Goal: Communication & Community: Ask a question

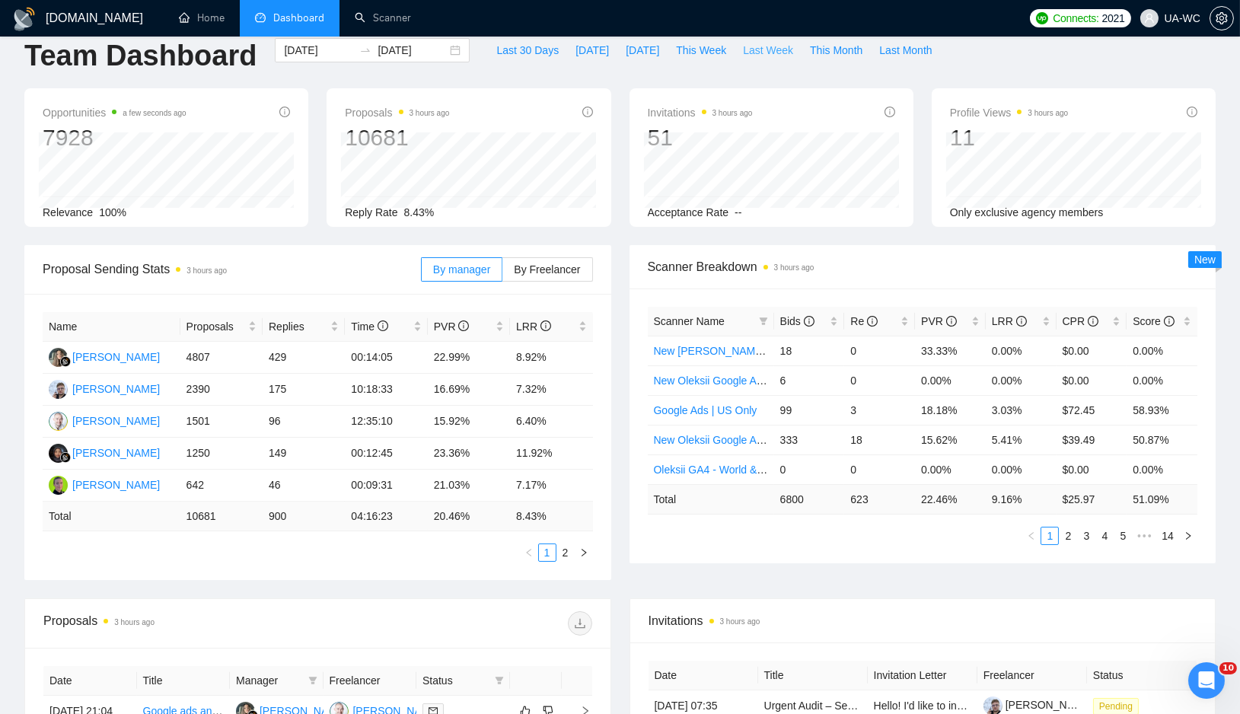
click at [782, 50] on span "Last Week" at bounding box center [768, 50] width 50 height 17
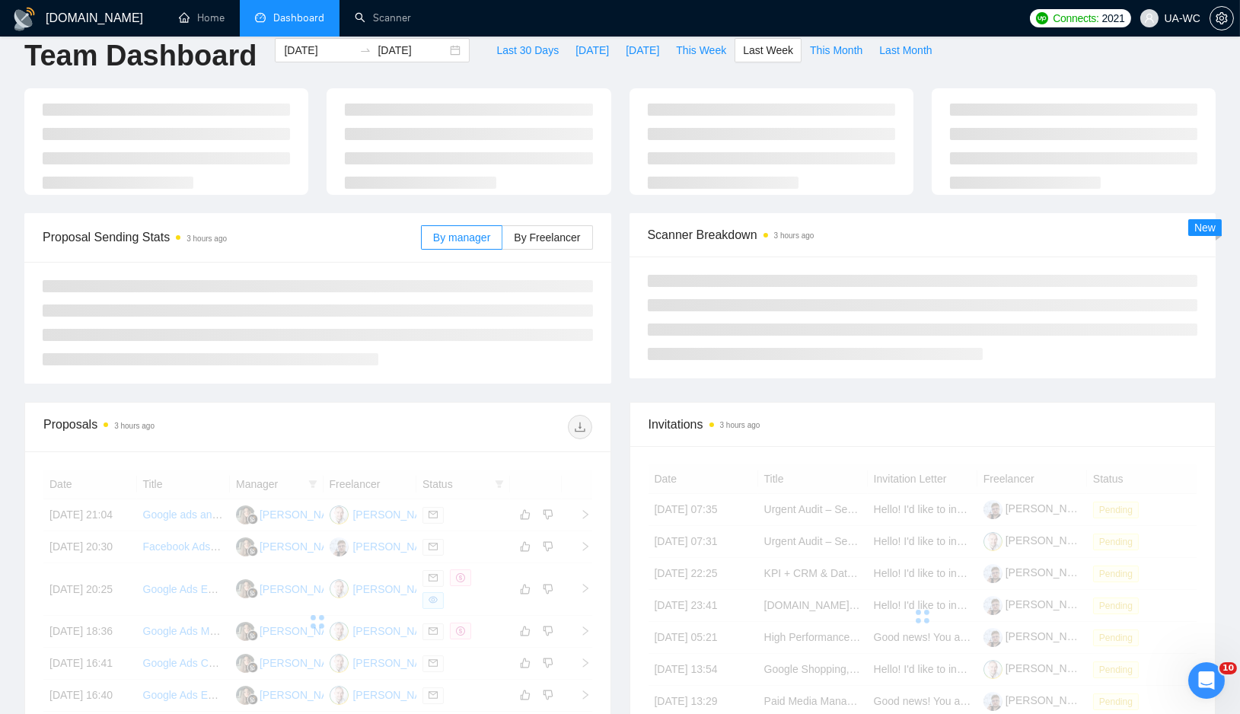
type input "2025-09-15"
type input "2025-09-21"
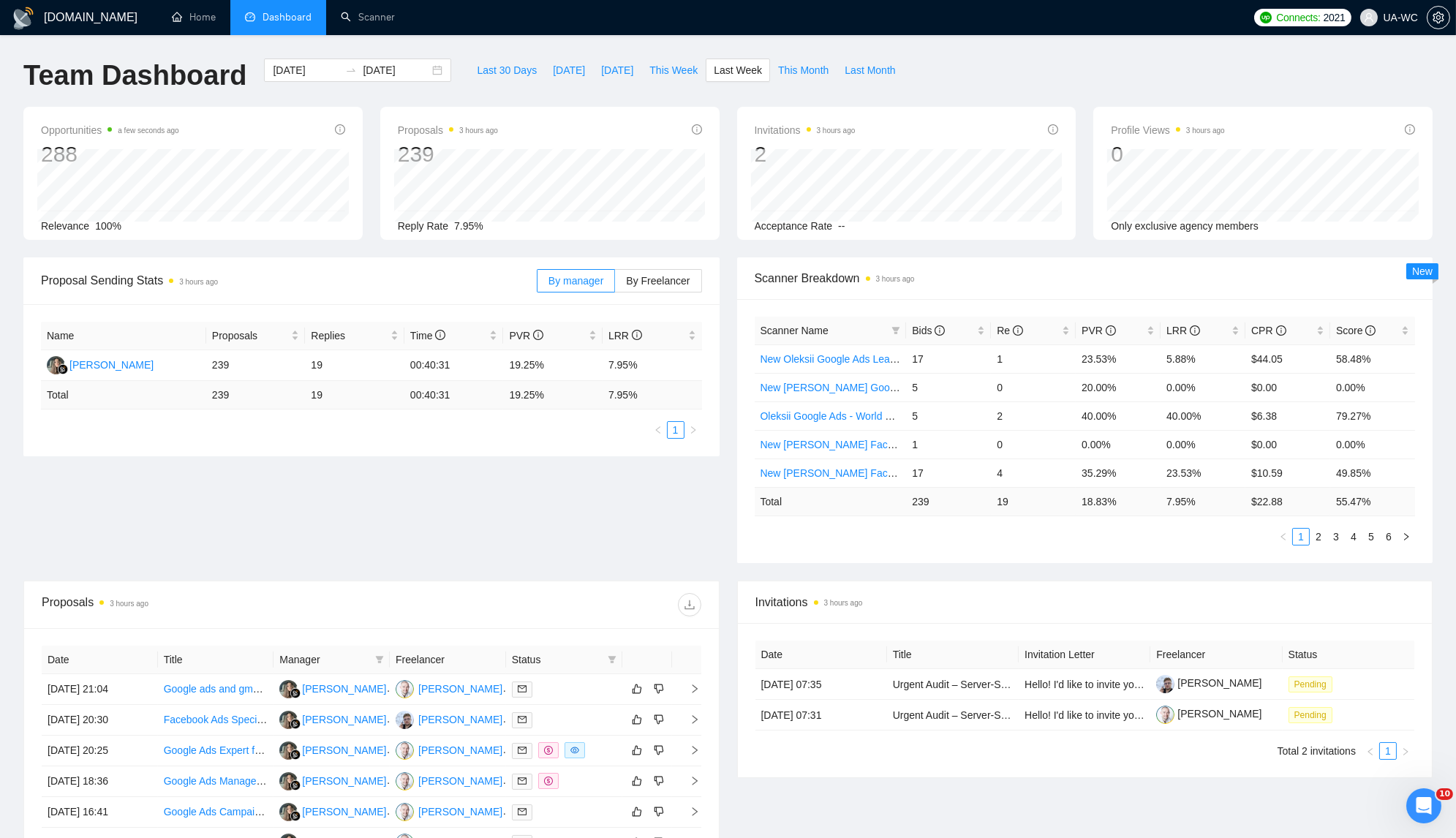
click at [1191, 685] on div "Invitations 3 hours ago Date Title Invitation Letter Freelancer Status 16 Sep, …" at bounding box center [1084, 804] width 714 height 448
click at [1191, 685] on icon "Open Intercom Messenger" at bounding box center [1421, 803] width 24 height 24
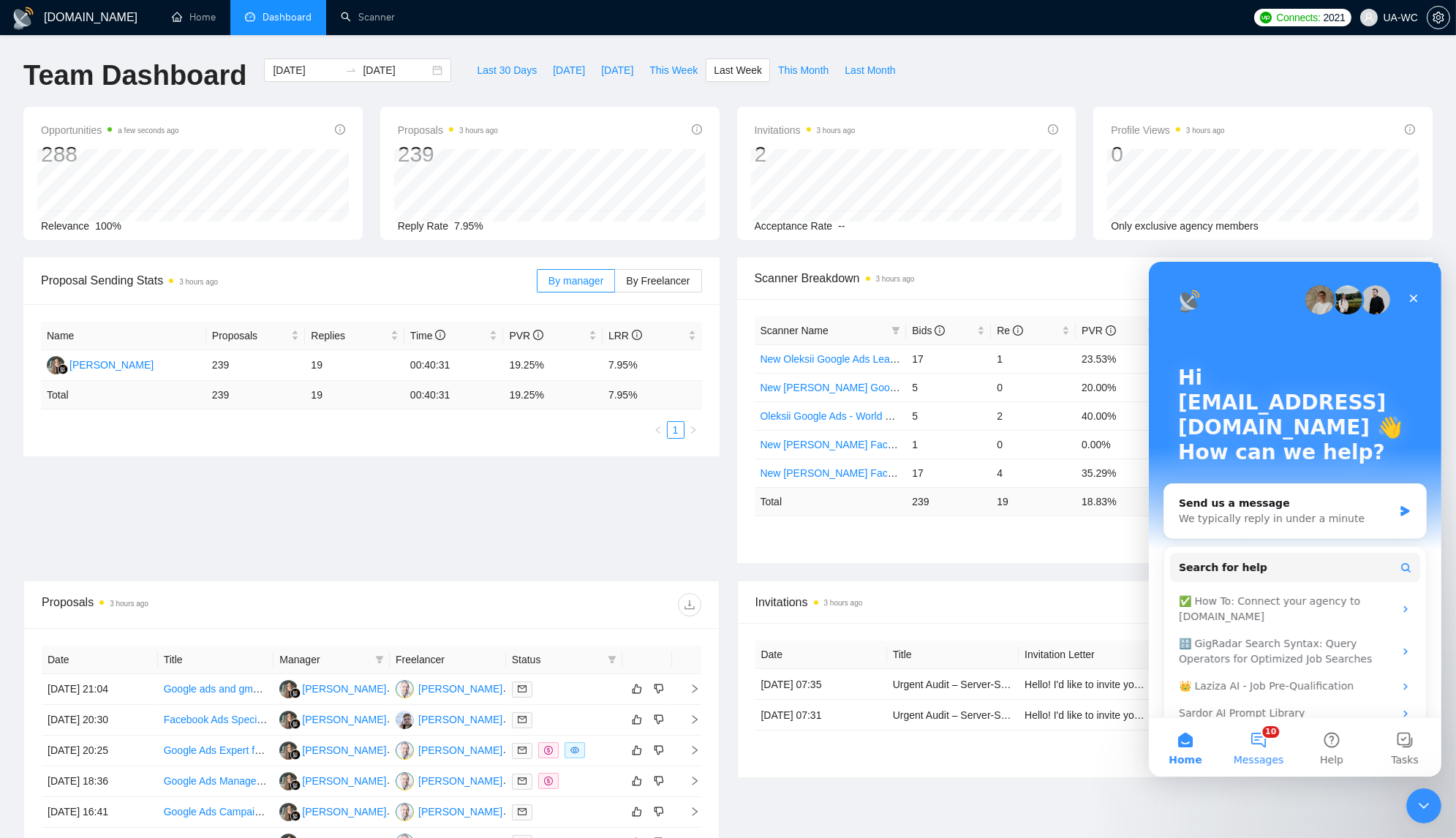
click at [1191, 685] on span "Messages" at bounding box center [1258, 758] width 51 height 11
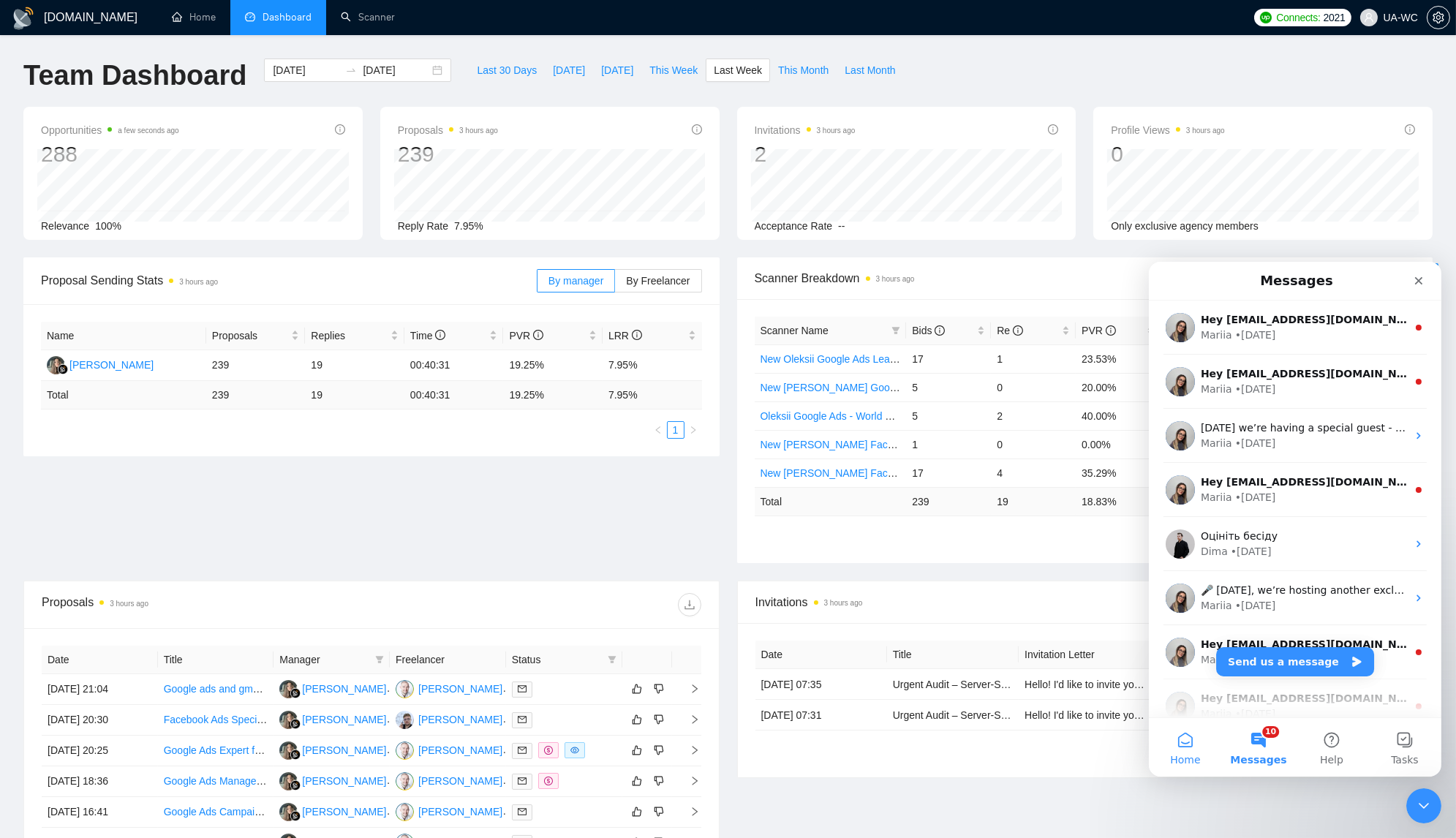
click at [1185, 685] on button "Home" at bounding box center [1185, 746] width 73 height 59
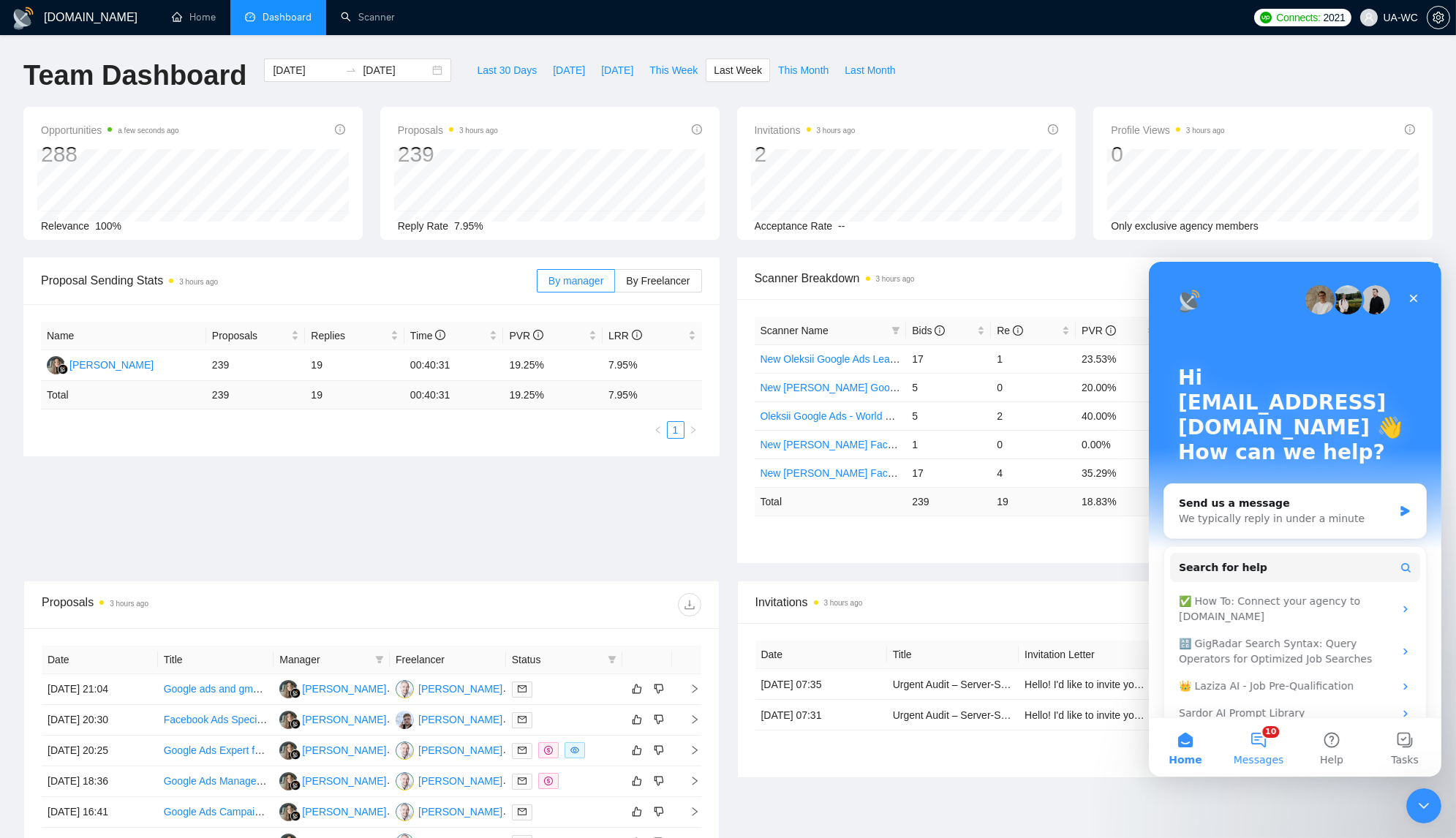
click at [1191, 685] on span "Messages" at bounding box center [1258, 758] width 51 height 11
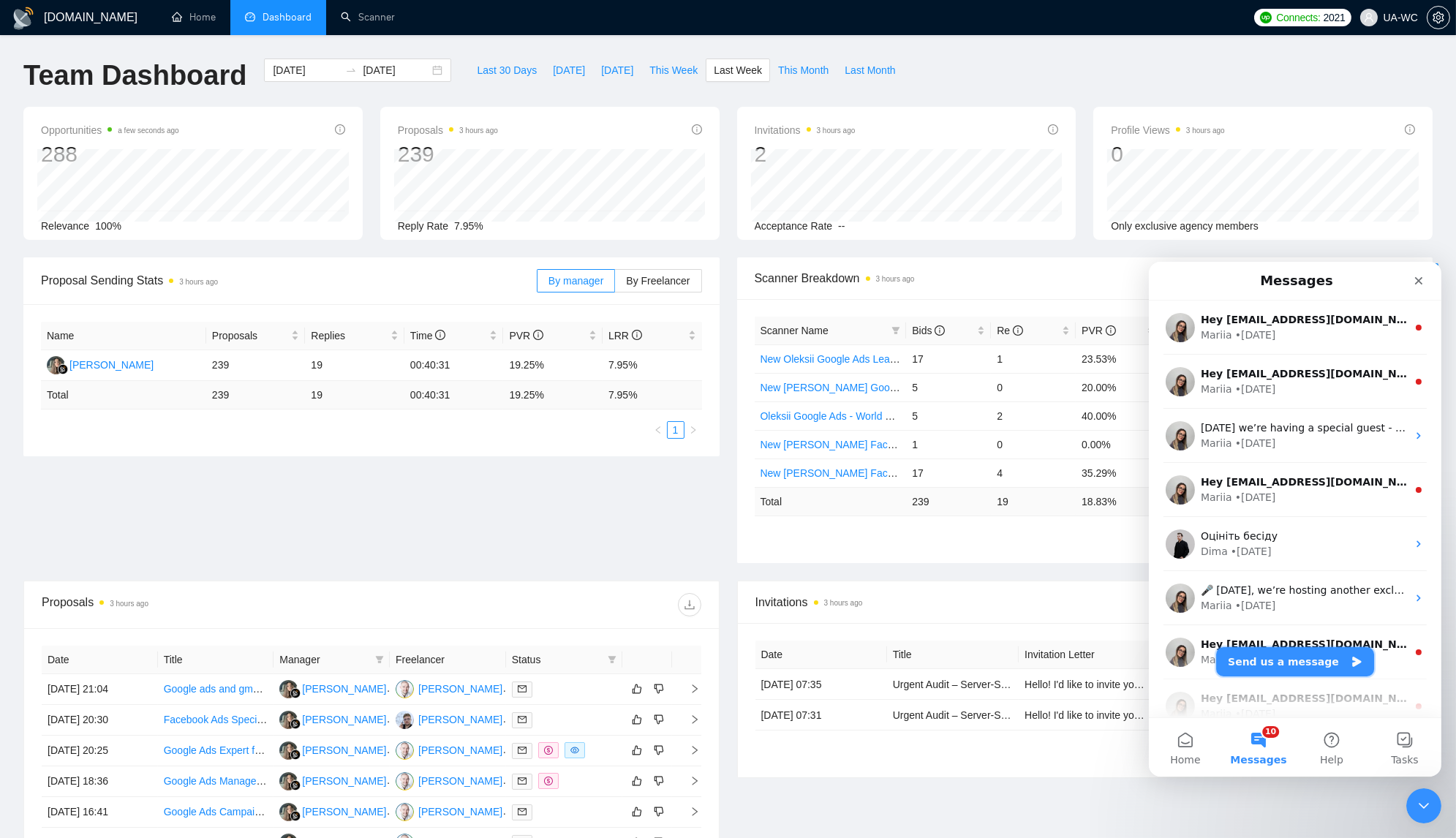
click at [1191, 655] on button "Send us a message" at bounding box center [1295, 660] width 158 height 29
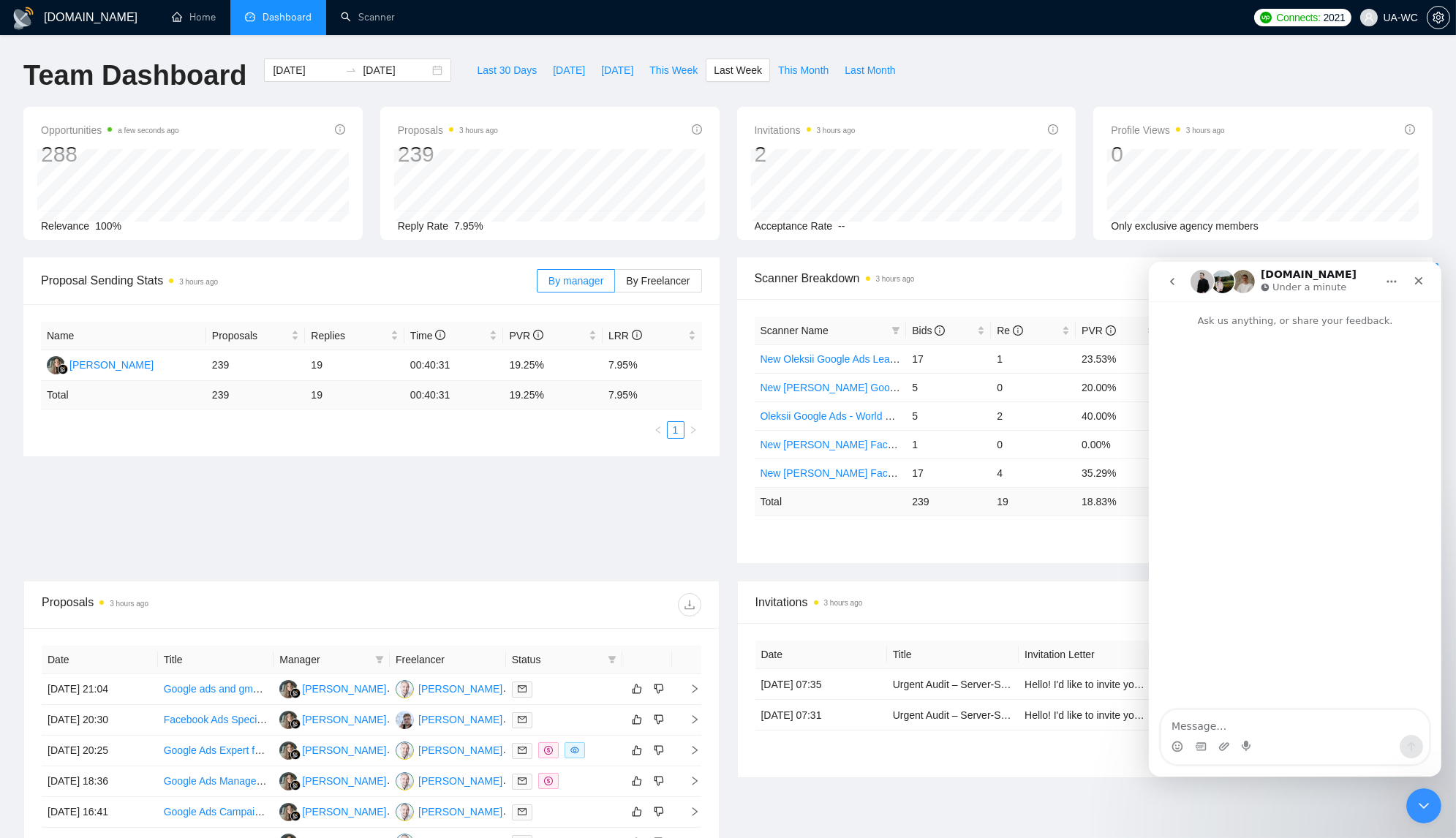
type textarea "D"
type textarea "Вітаю, хотів дізнатися чому така різниця в середьному часі відгуку на джоби"
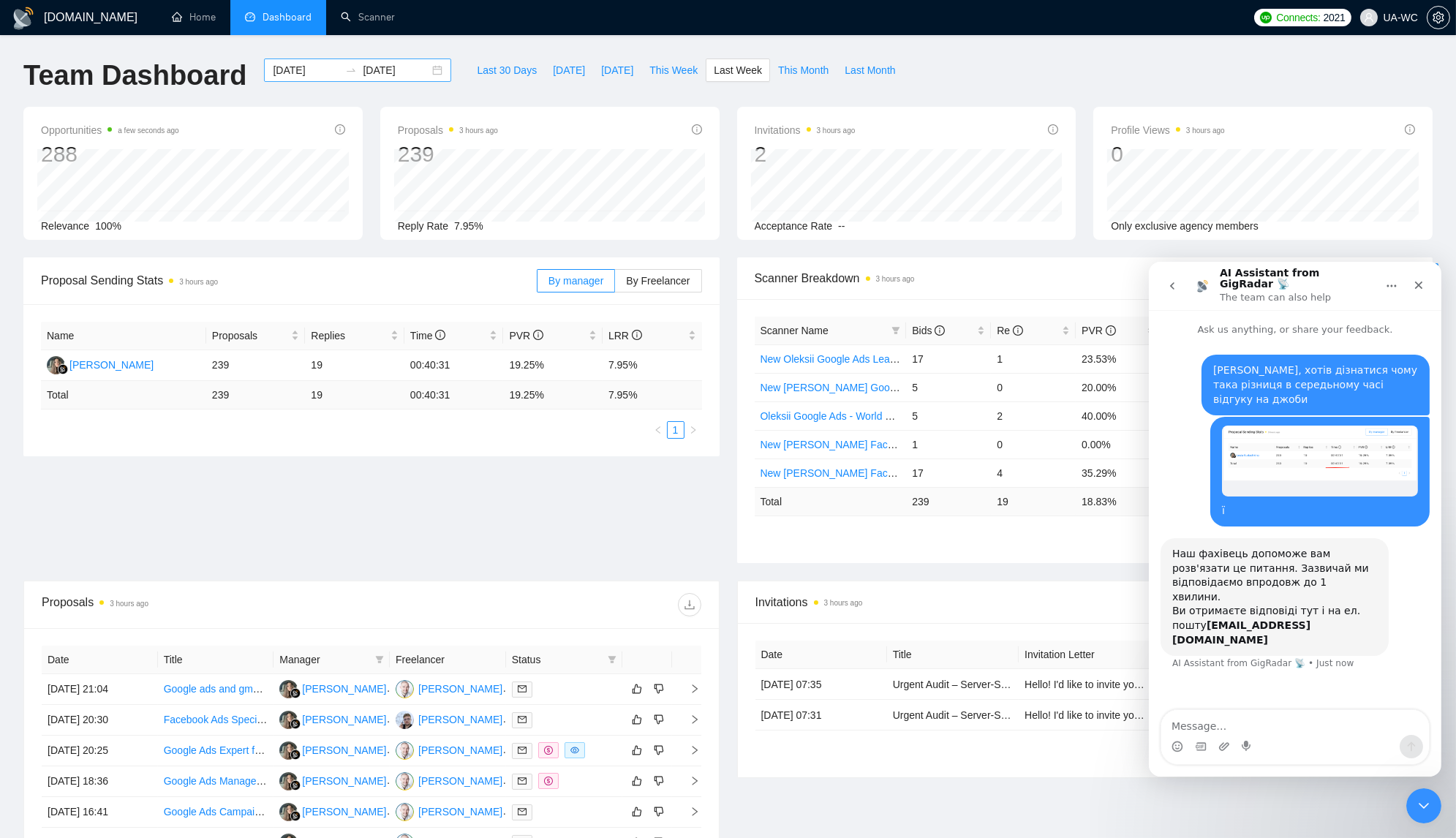
click at [434, 75] on div "2025-09-15 2025-09-21" at bounding box center [357, 70] width 187 height 23
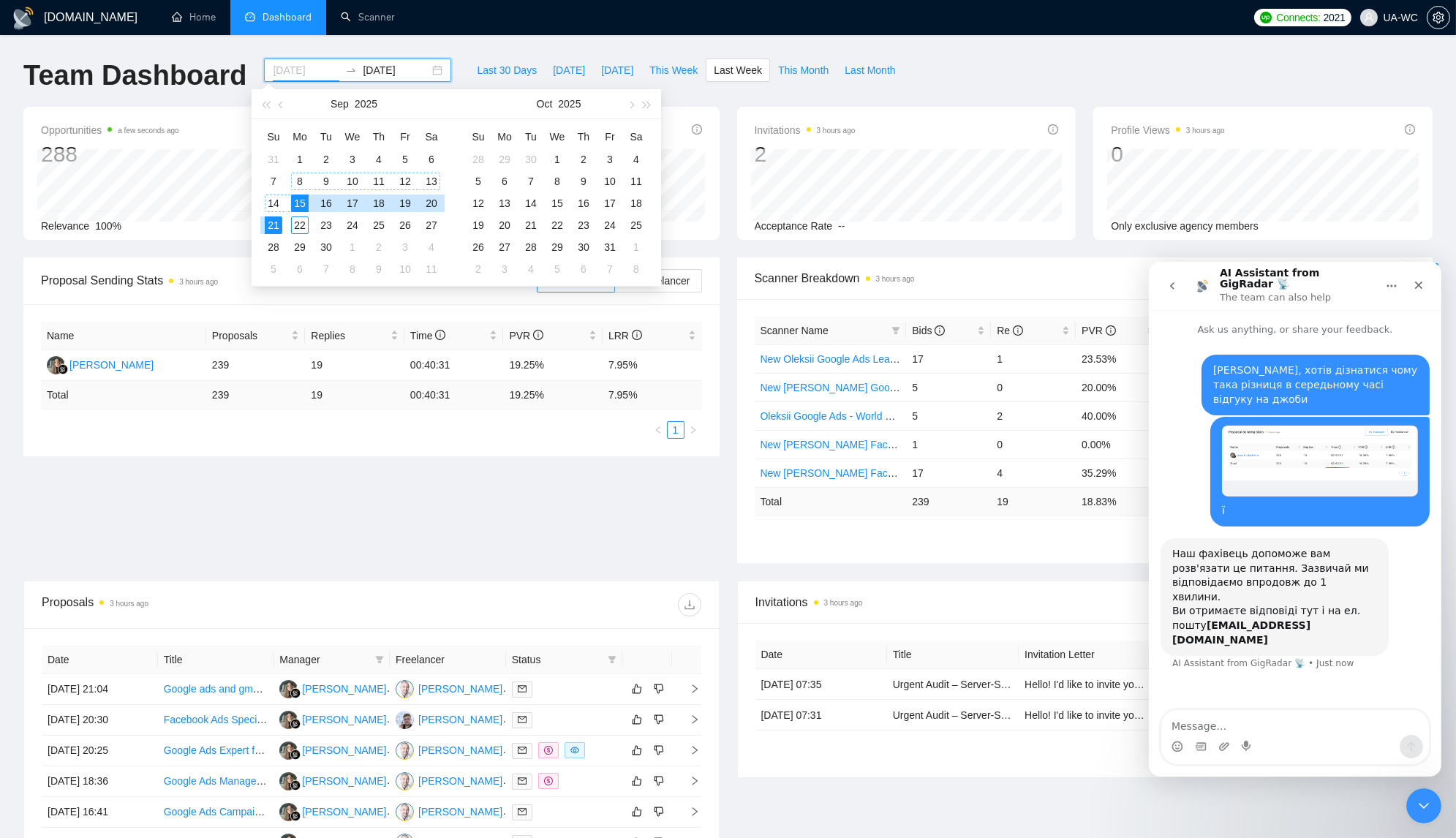
type input "2025-09-08"
click at [294, 177] on div "8" at bounding box center [300, 181] width 17 height 17
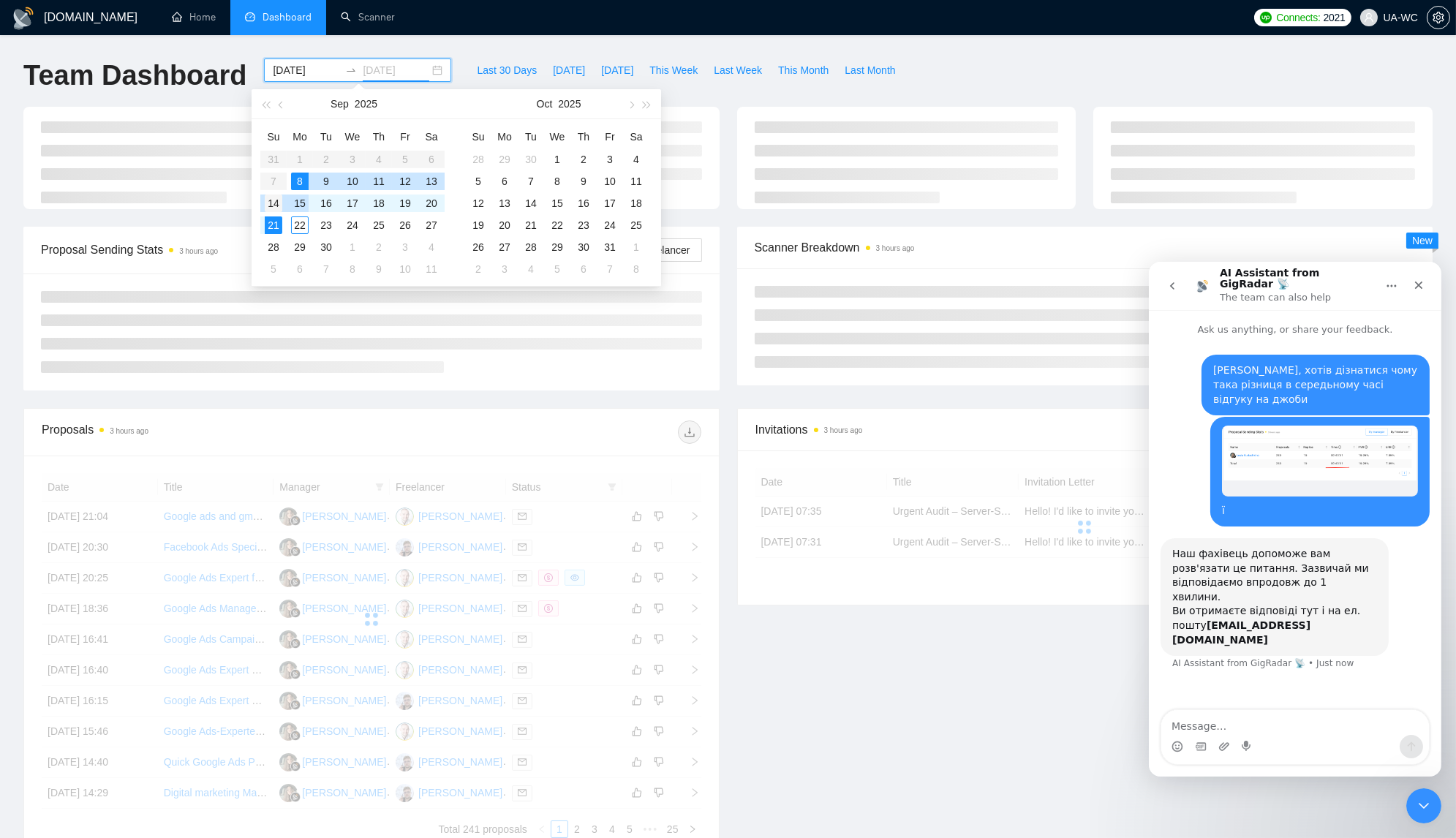
type input "2025-09-14"
click at [269, 204] on div "14" at bounding box center [274, 204] width 17 height 17
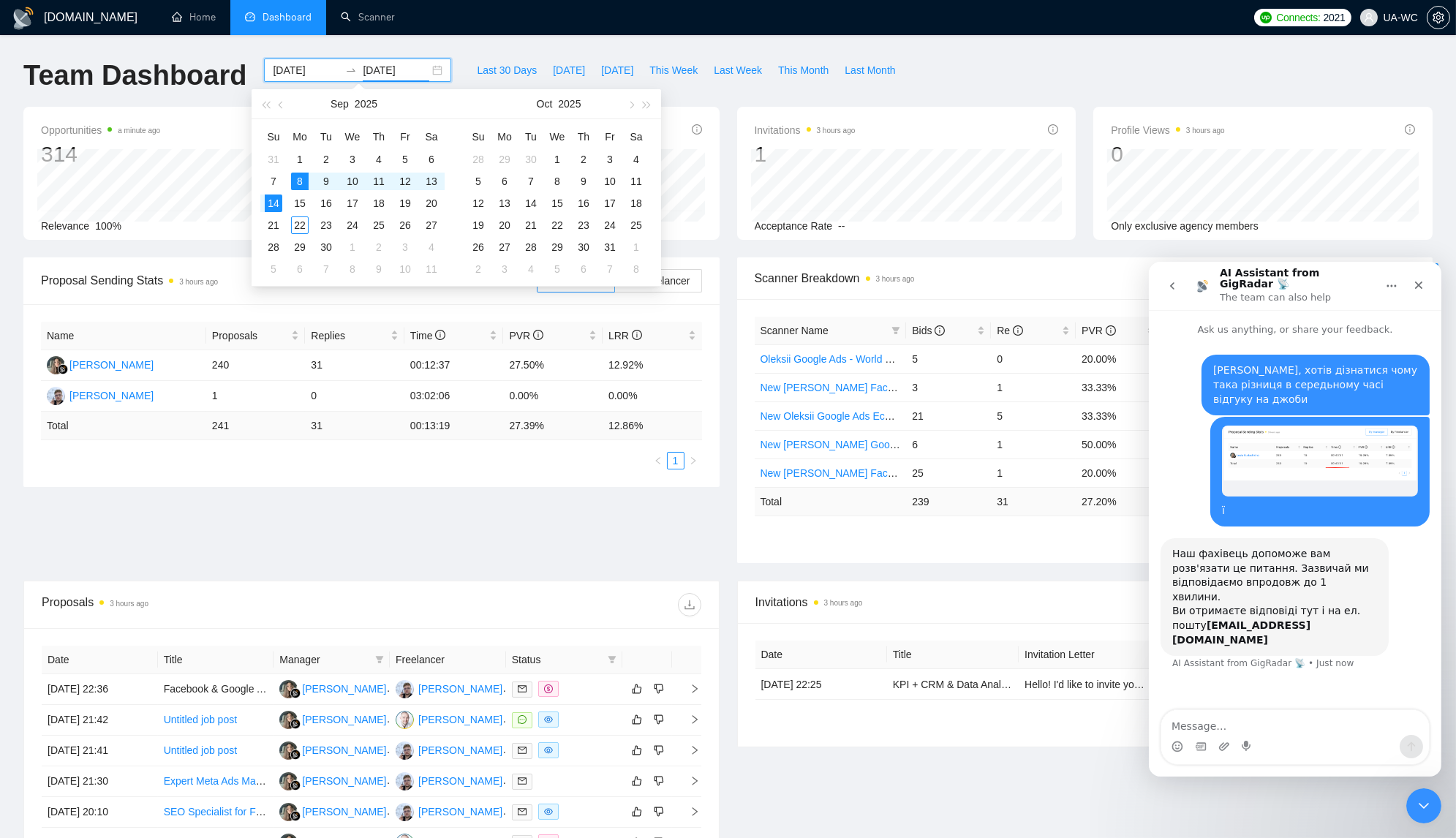
click at [944, 94] on div "Team Dashboard 2025-09-08 2025-09-14 Last 30 Days Today Yesterday This Week Las…" at bounding box center [728, 83] width 1427 height 48
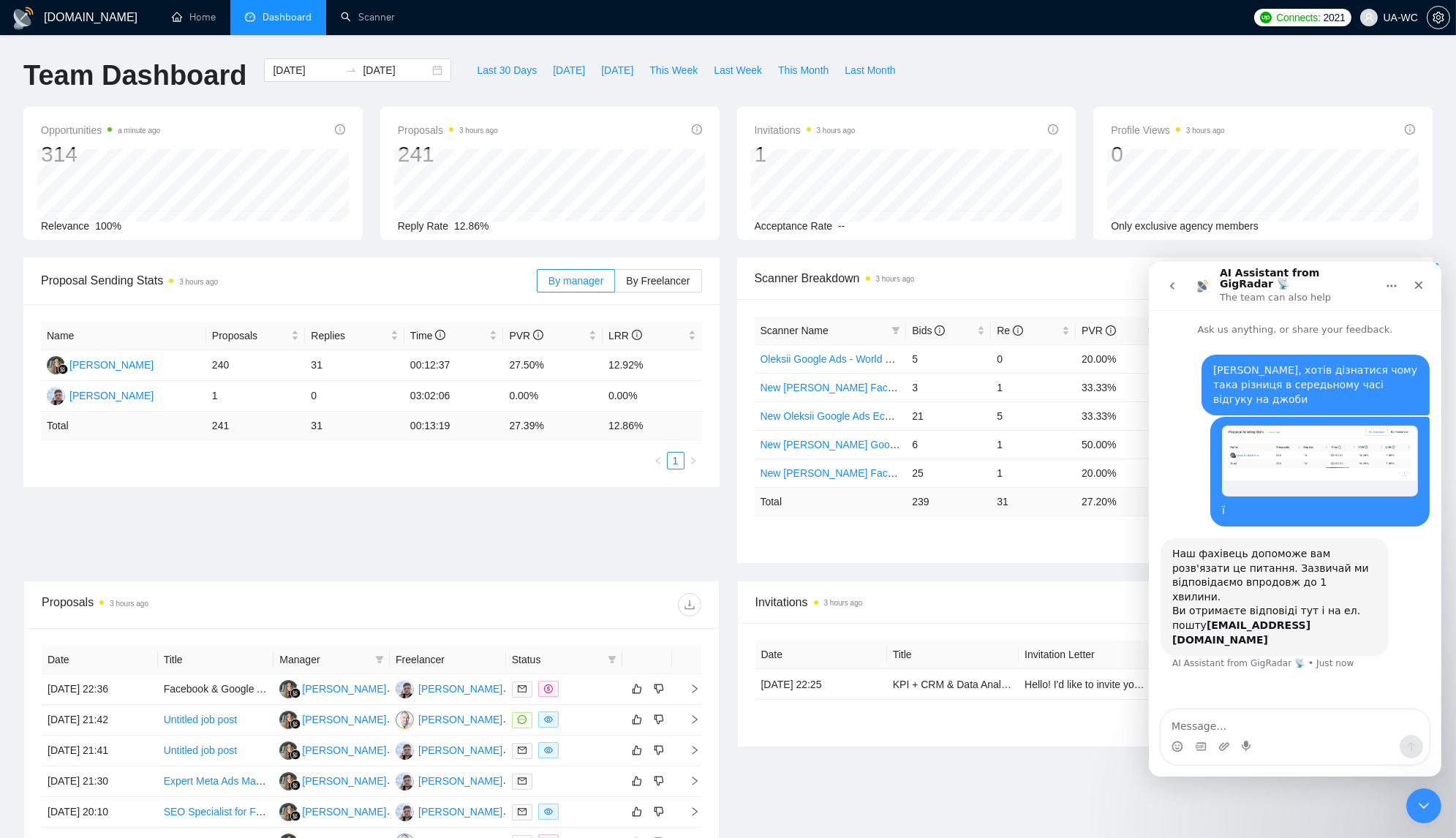
click at [984, 50] on div "GigRadar.io Home Dashboard Scanner Connects: 2021 UA-WC Team Dashboard 2025-09-…" at bounding box center [728, 579] width 1456 height 1159
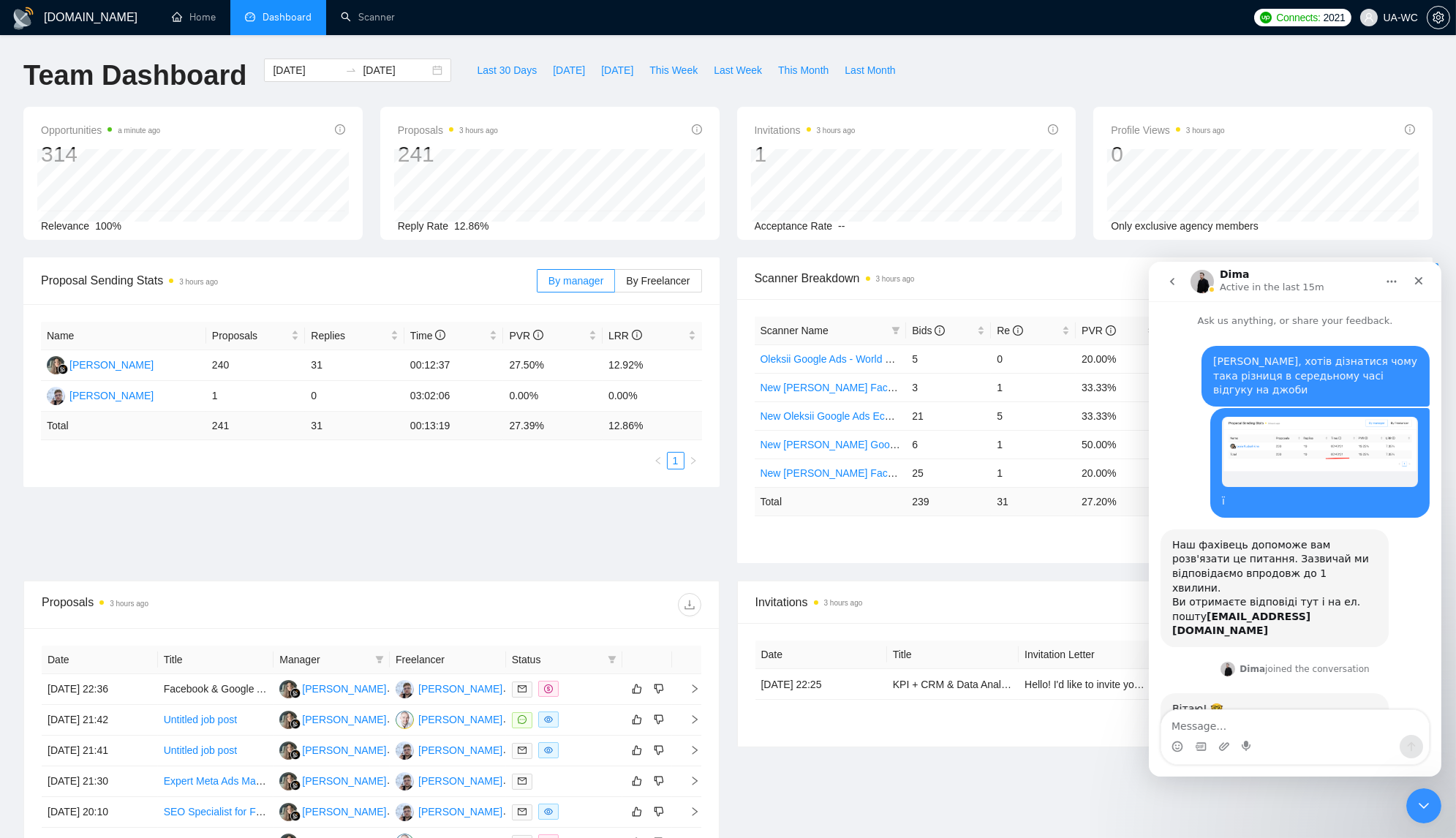
scroll to position [44, 0]
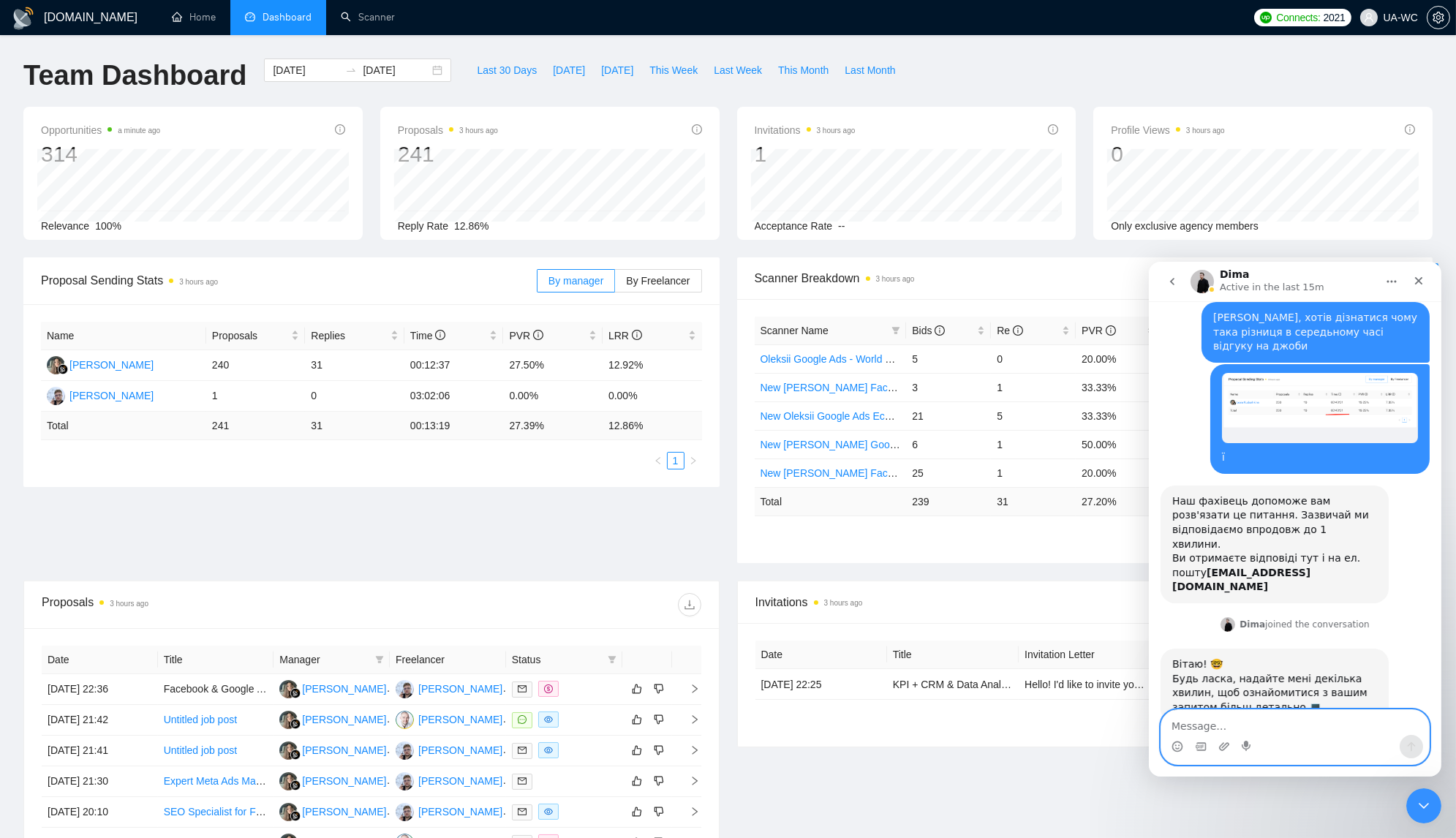
click at [1191, 685] on textarea "Message…" at bounding box center [1294, 722] width 268 height 25
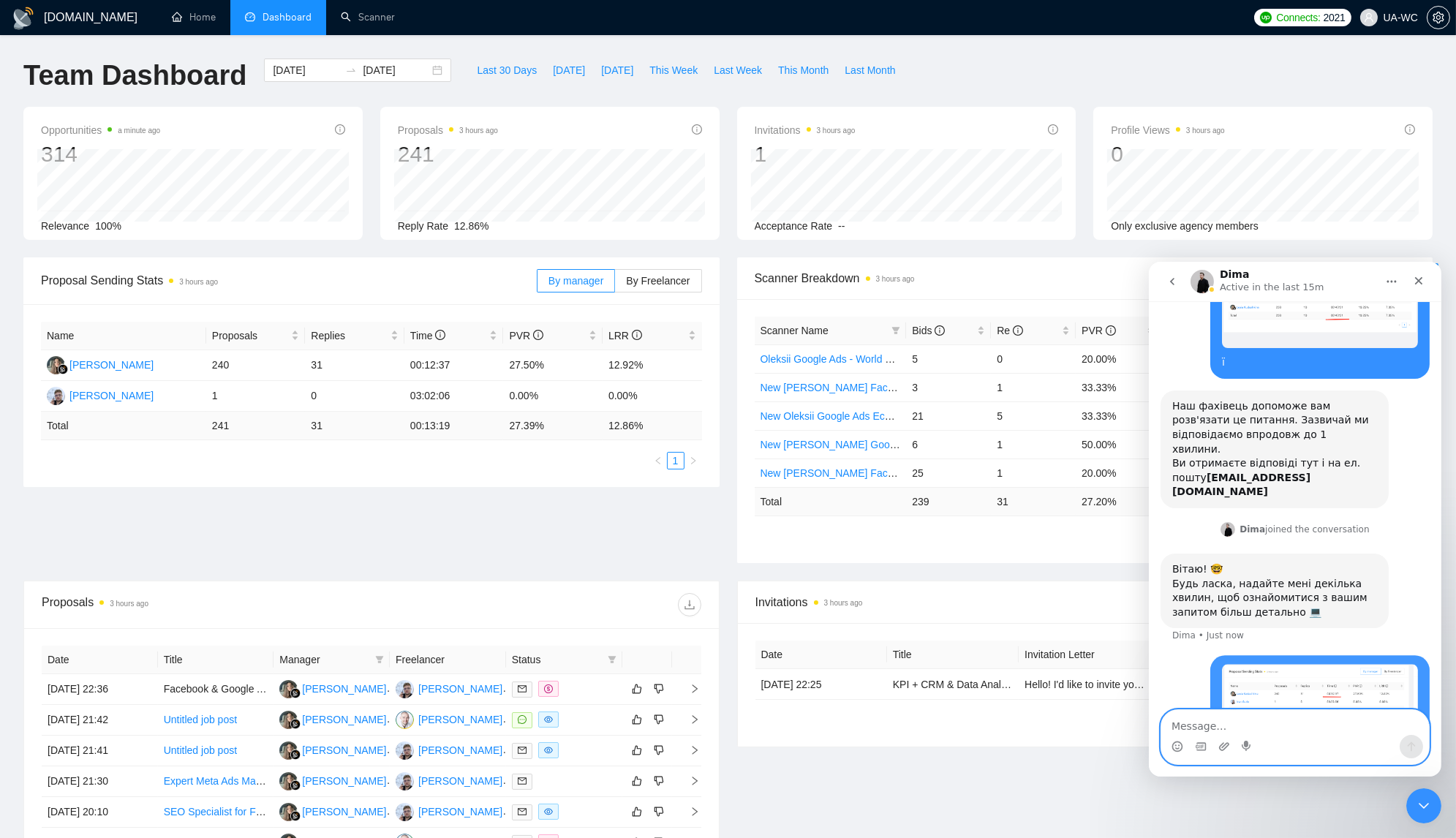
scroll to position [139, 0]
type textarea "H"
type textarea "Різниця в тиждень"
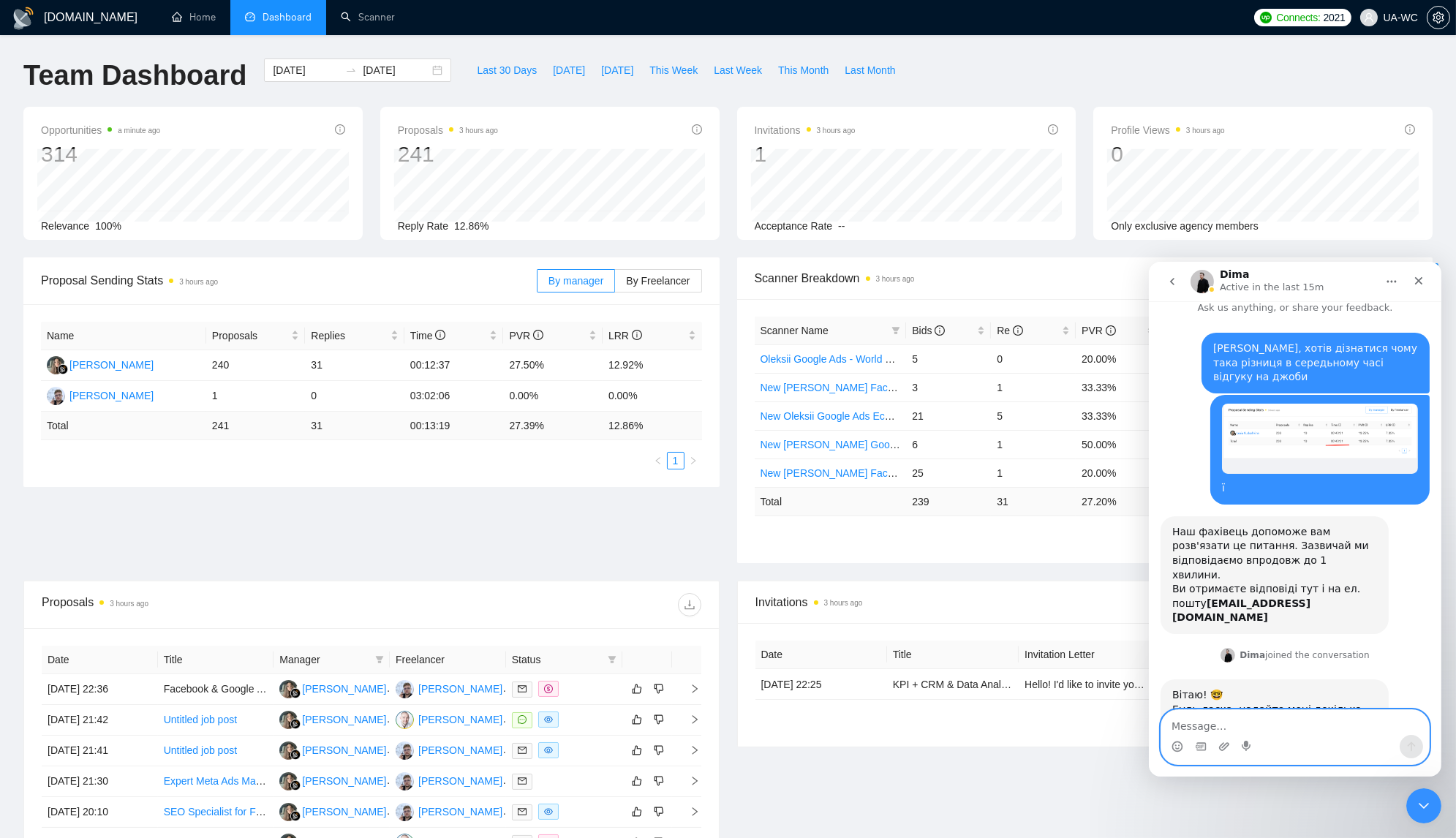
scroll to position [7, 0]
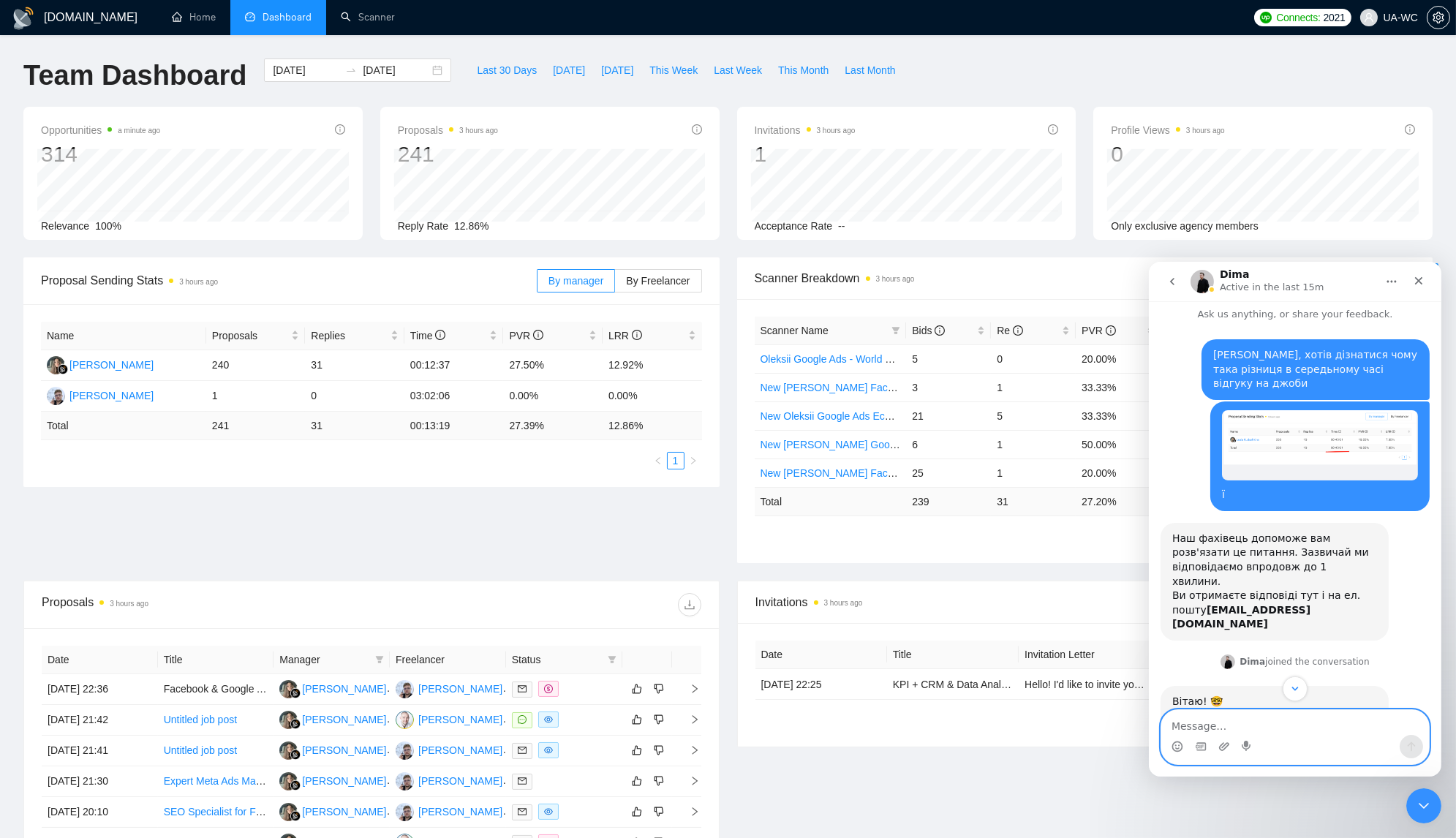
click at [1191, 431] on img "bizdev@uawc.agency says…" at bounding box center [1320, 443] width 196 height 70
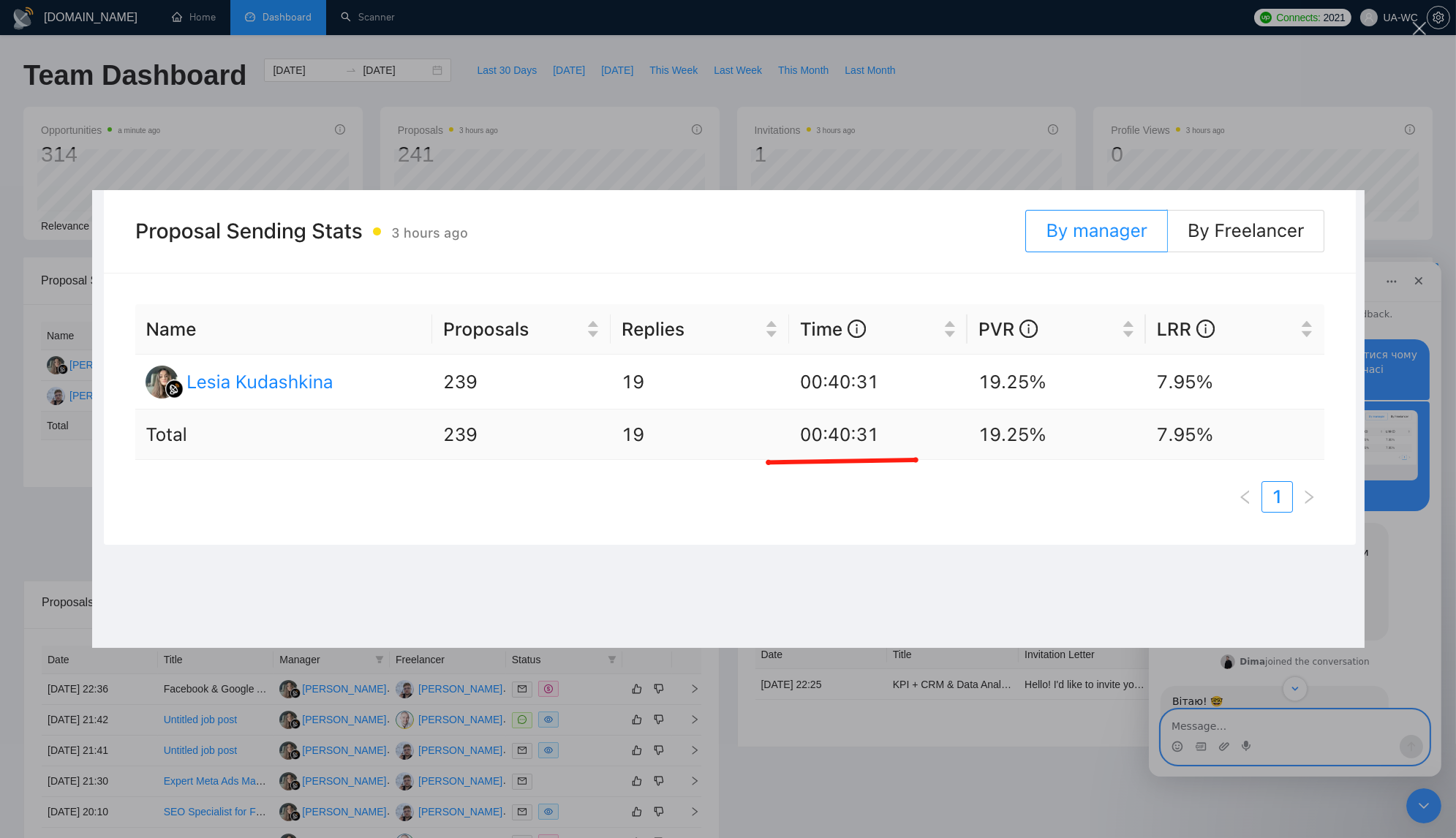
click at [1191, 433] on img "Close" at bounding box center [728, 419] width 1273 height 458
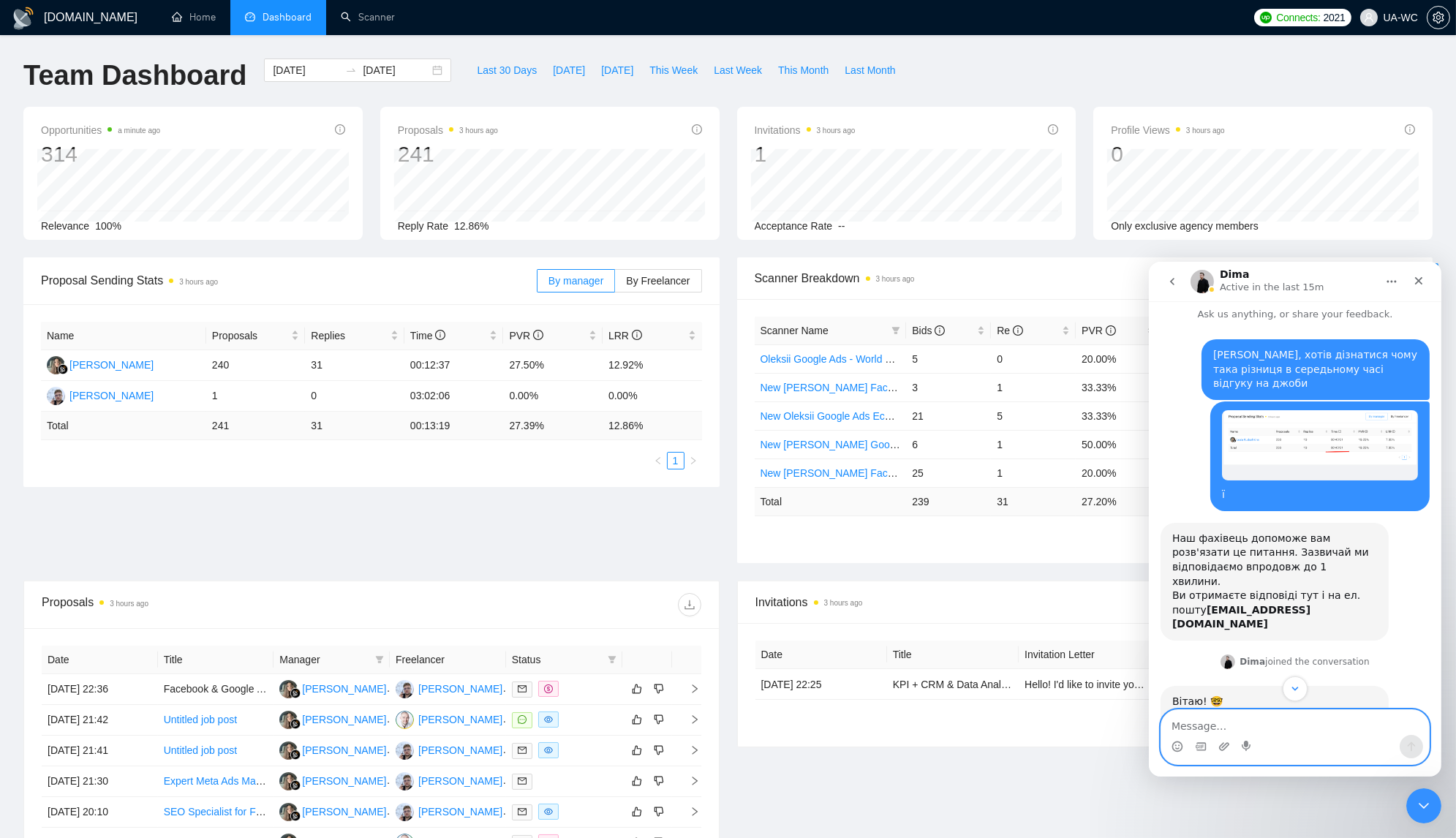
scroll to position [173, 0]
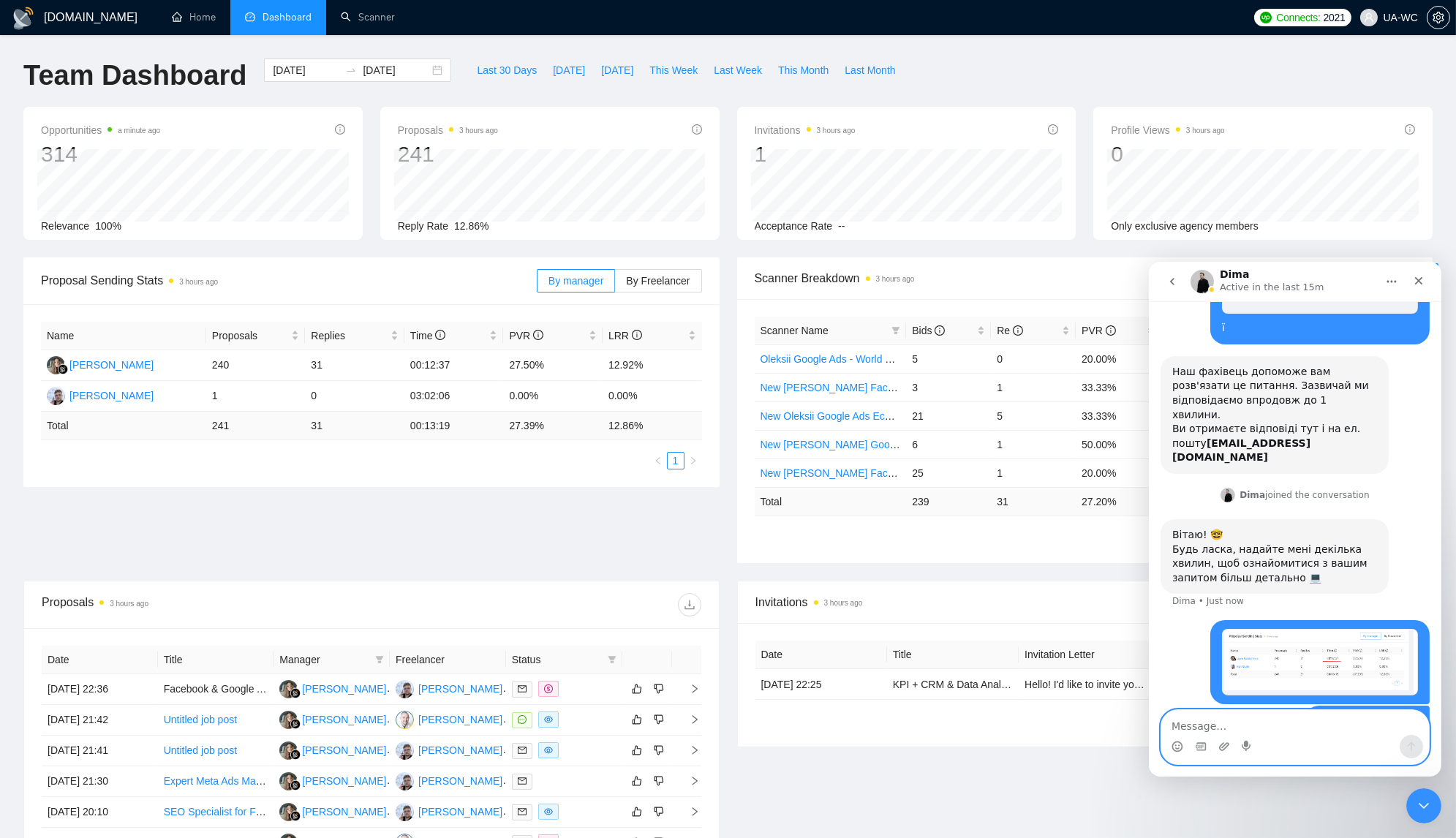
click at [1191, 628] on img "bizdev@uawc.agency says…" at bounding box center [1320, 660] width 196 height 66
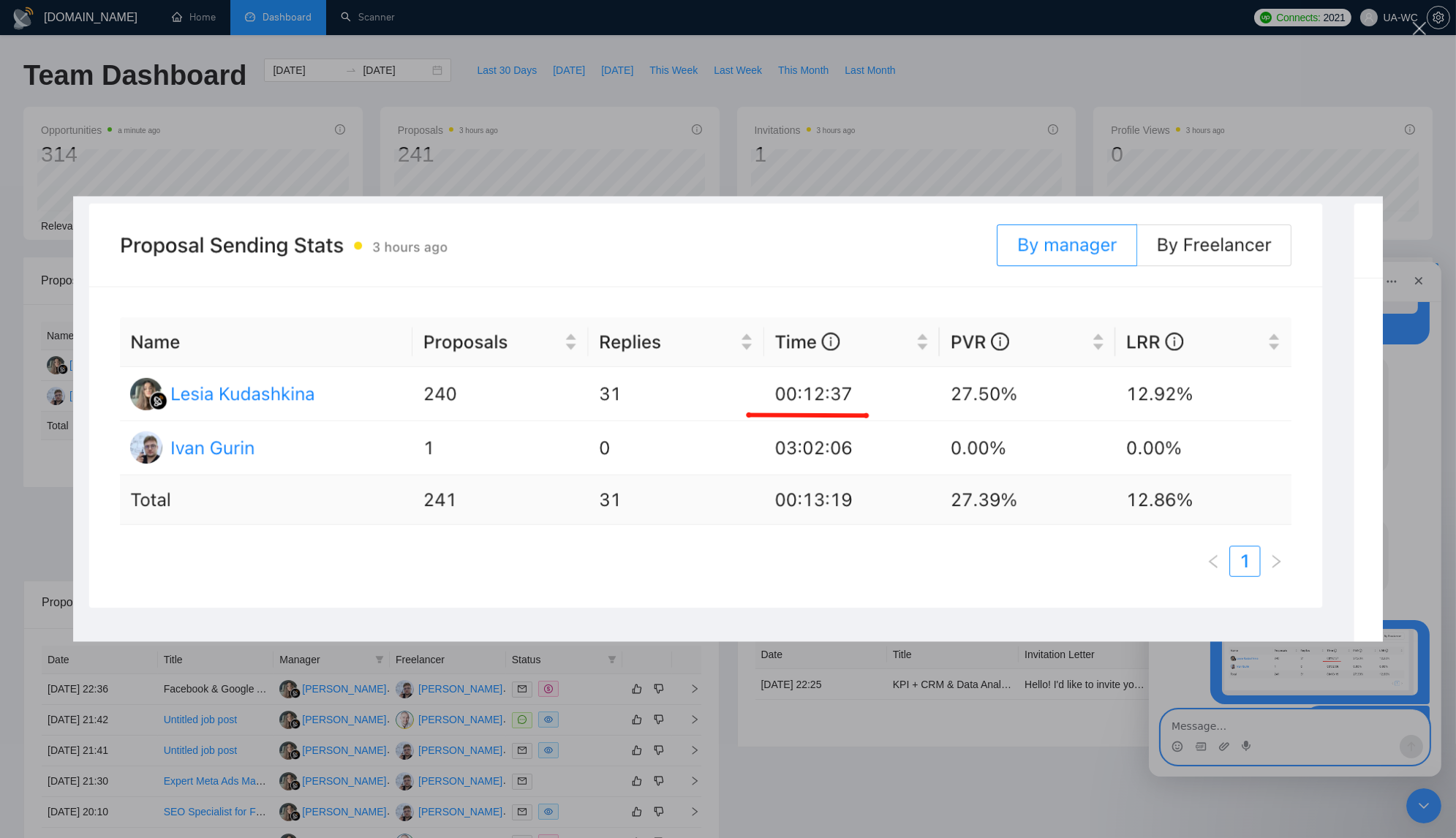
scroll to position [0, 0]
click at [1191, 604] on img "Close" at bounding box center [728, 419] width 1311 height 445
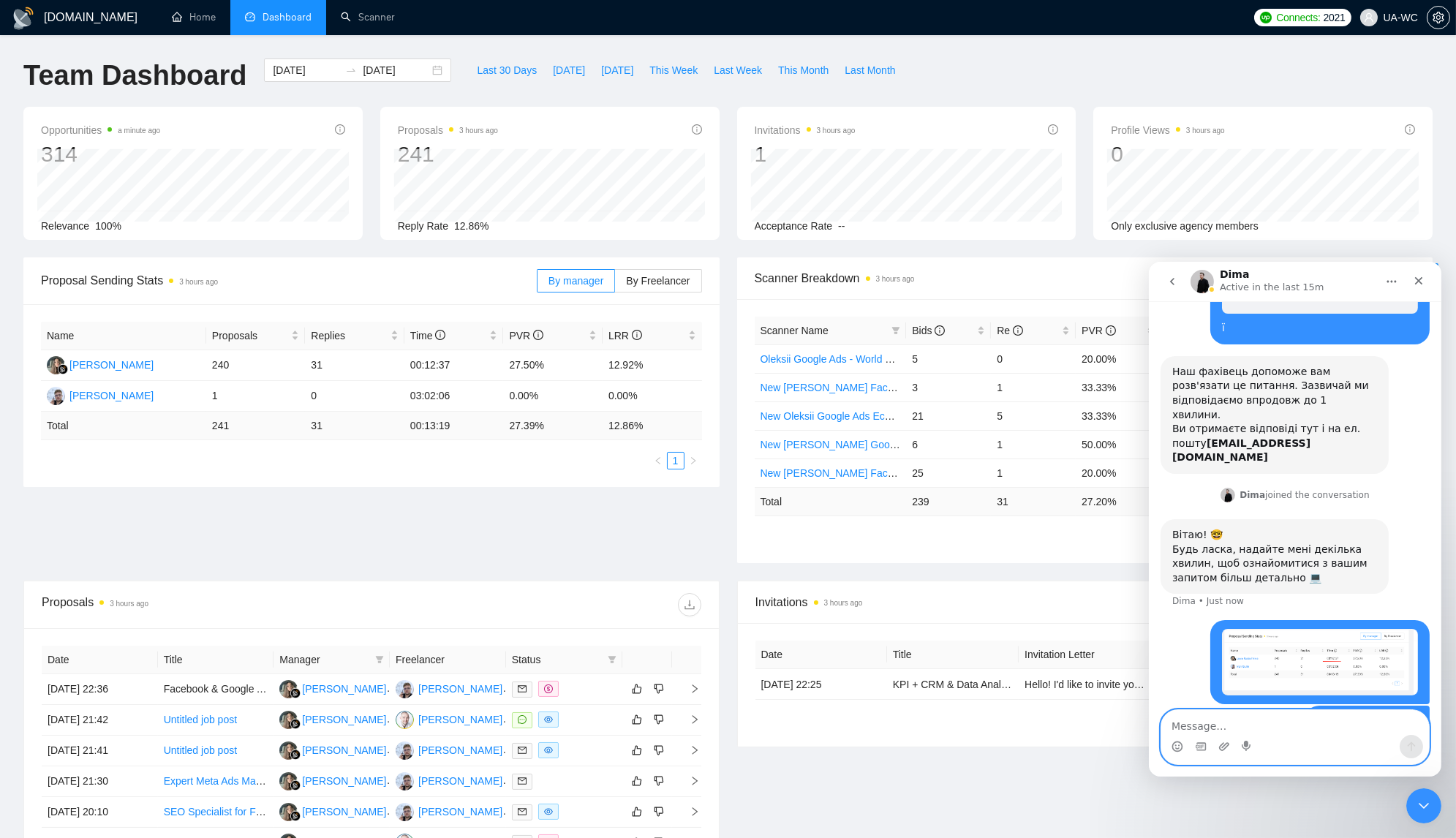
click at [1191, 685] on textarea "Message…" at bounding box center [1294, 722] width 268 height 25
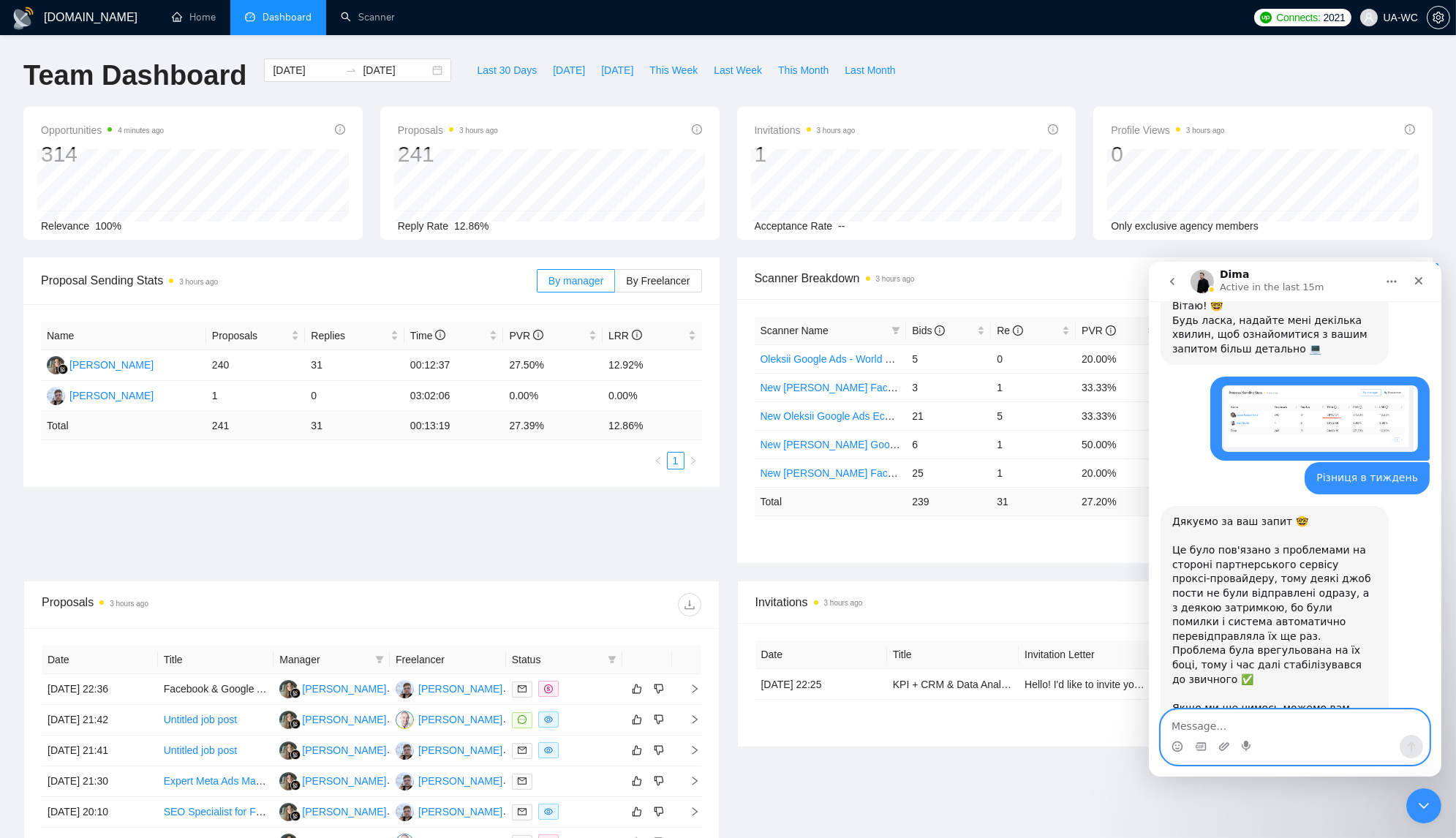
scroll to position [403, 0]
type textarea "дякую"
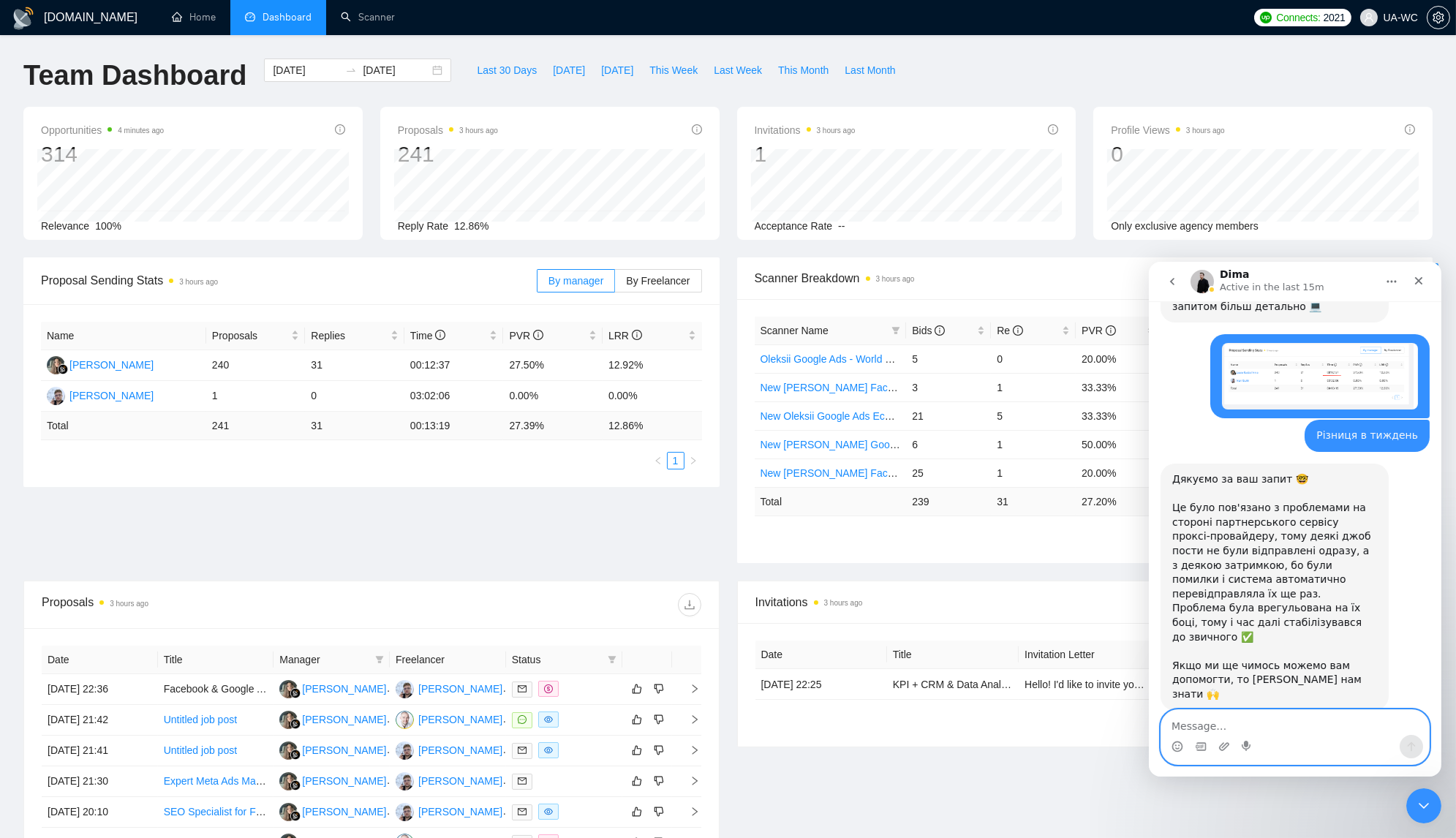
scroll to position [446, 0]
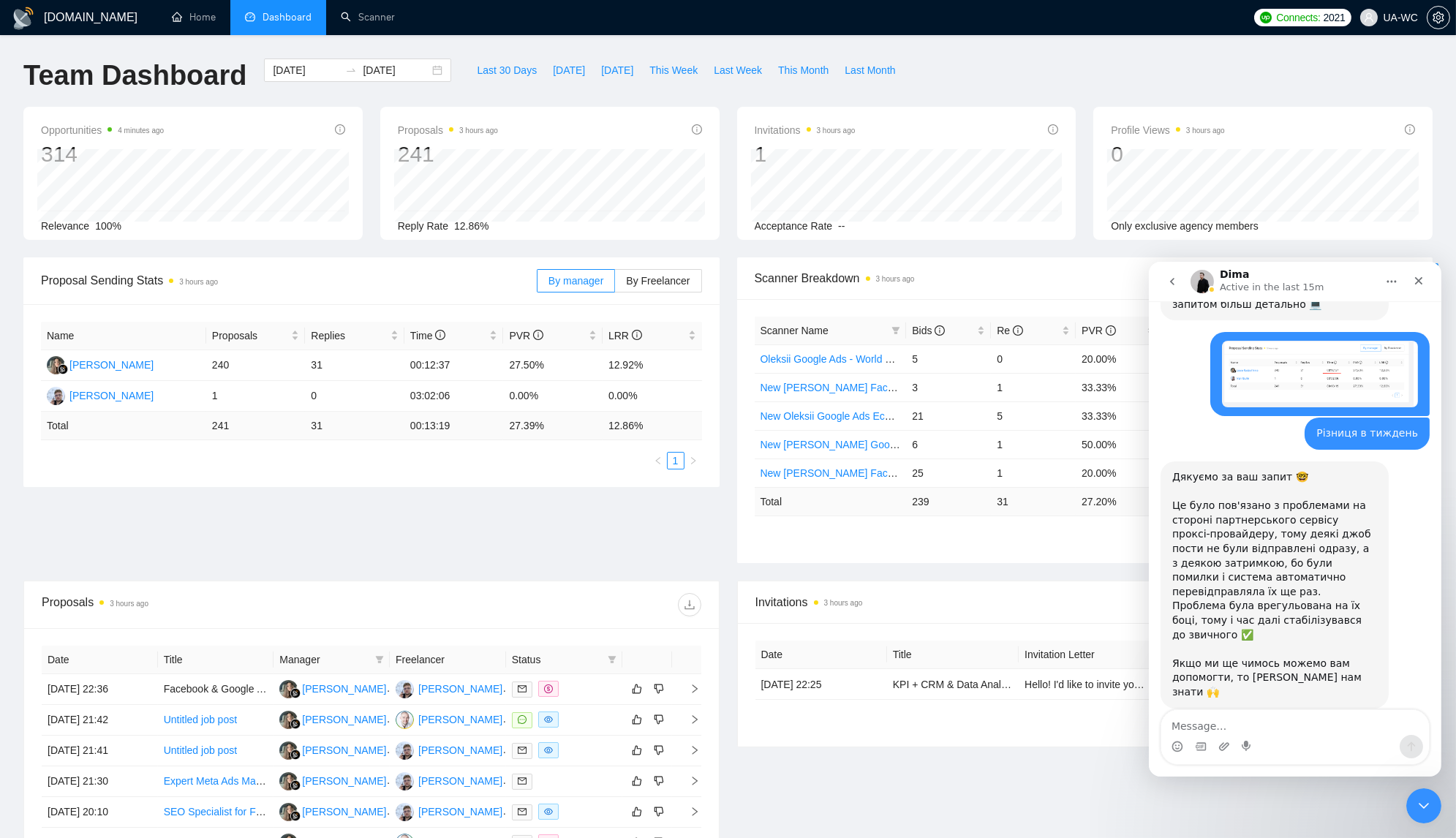
click at [1191, 553] on div "Дякуємо за ваш запит 🤓 Це було пов'язано з проблемами на стороні партнерського …" at bounding box center [1274, 584] width 205 height 229
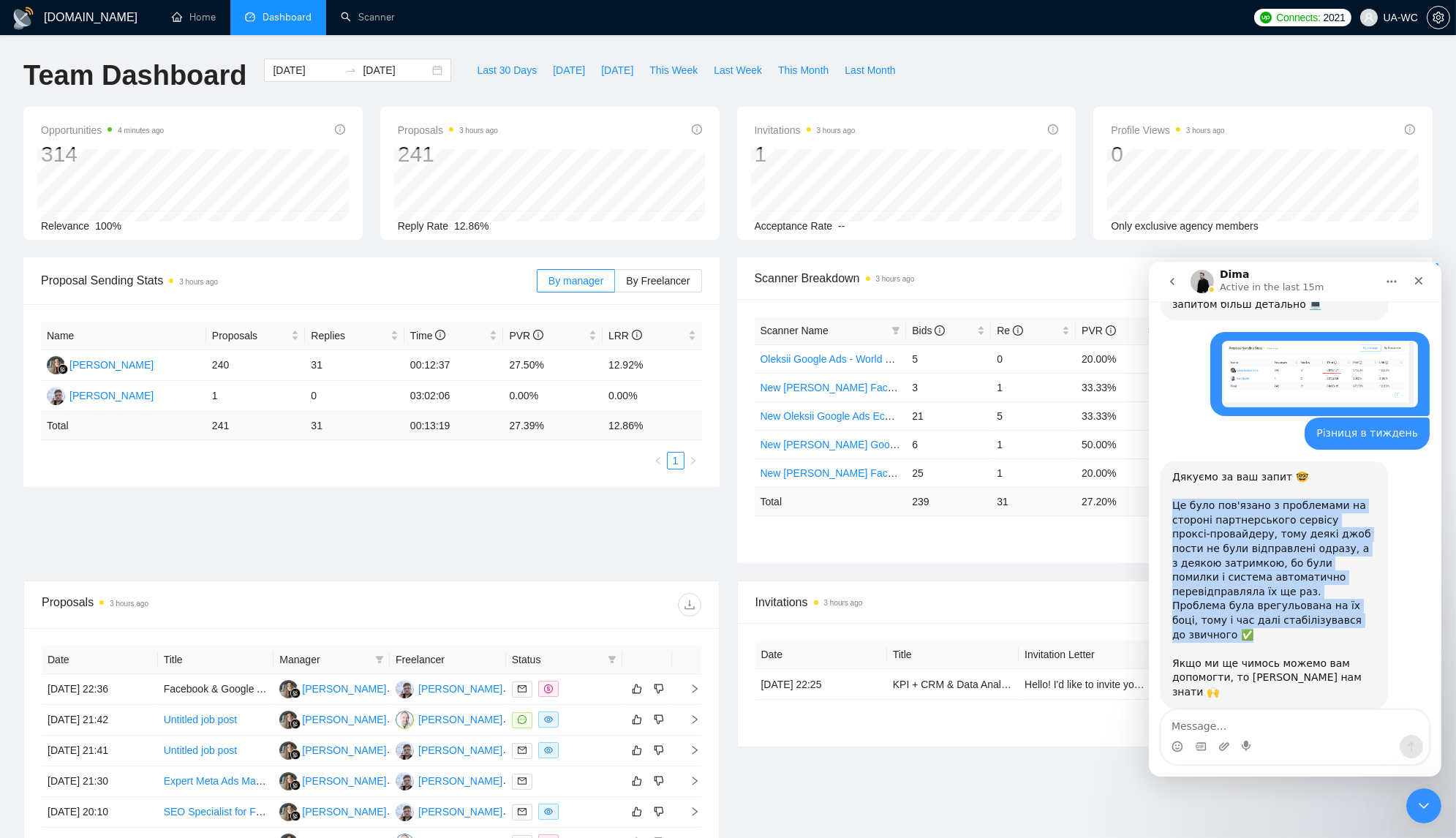
drag, startPoint x: 1237, startPoint y: 582, endPoint x: 1170, endPoint y: 465, distance: 134.8
click at [1170, 465] on div "Дякуємо за ваш запит 🤓 Це було пов'язано з проблемами на стороні партнерського …" at bounding box center [1274, 584] width 229 height 247
copy div "Це було пов'язано з проблемами на стороні партнерського сервісу проксі-провайде…"
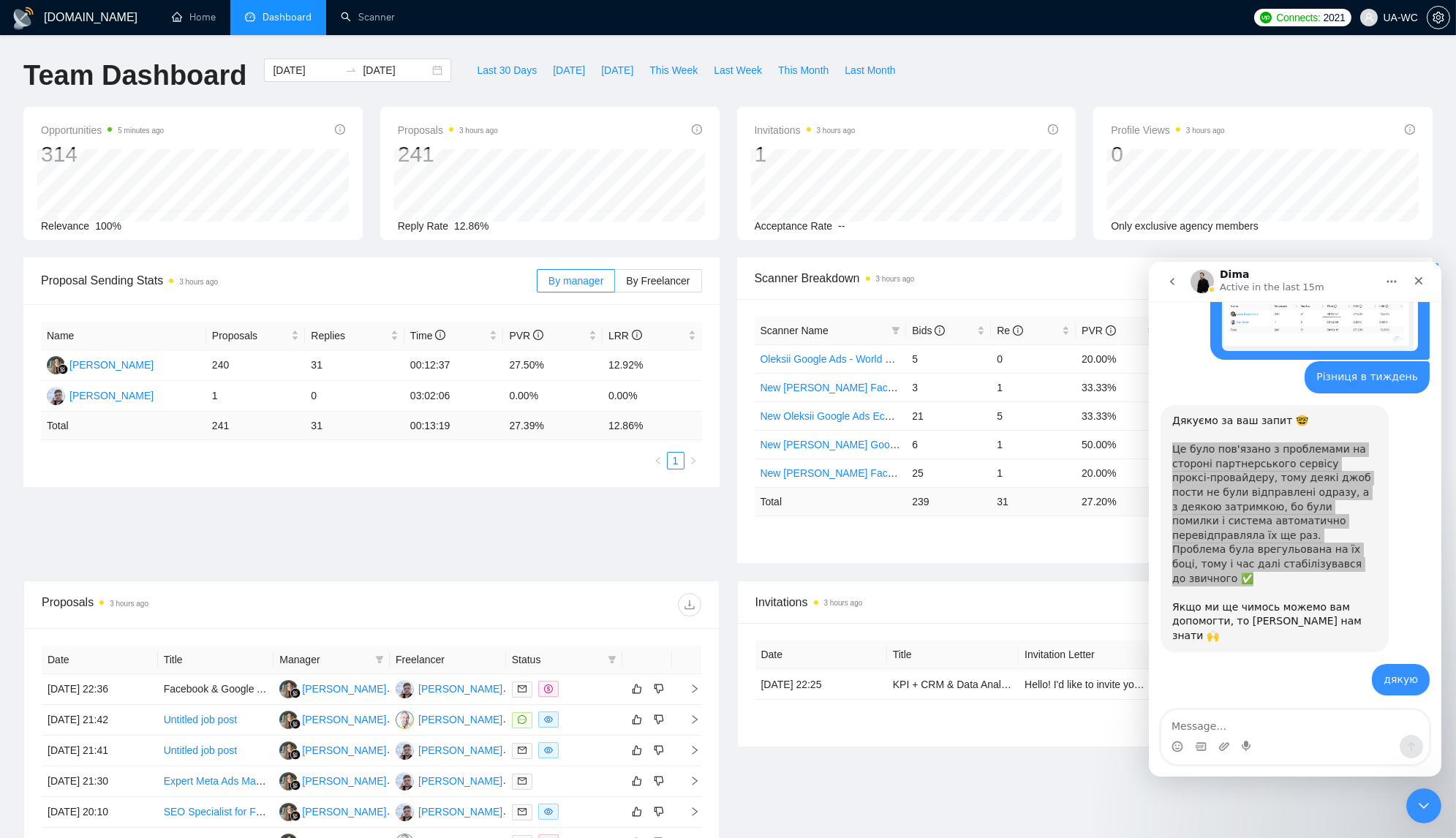
scroll to position [491, 0]
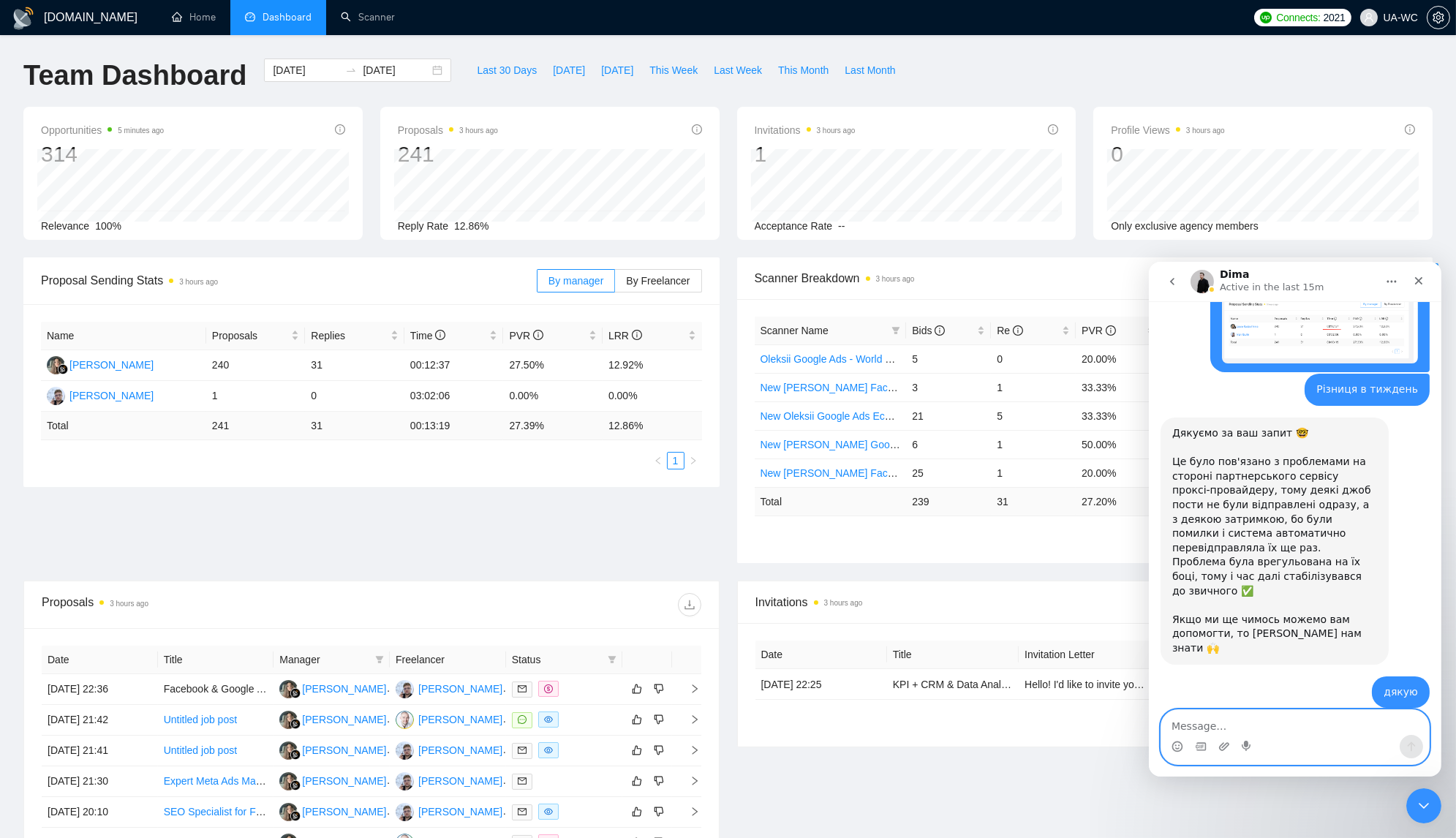
click at [1191, 685] on textarea "Message…" at bounding box center [1294, 722] width 268 height 25
click at [1191, 685] on div "Close Intercom Messenger" at bounding box center [1421, 803] width 36 height 36
